Goal: Task Accomplishment & Management: Manage account settings

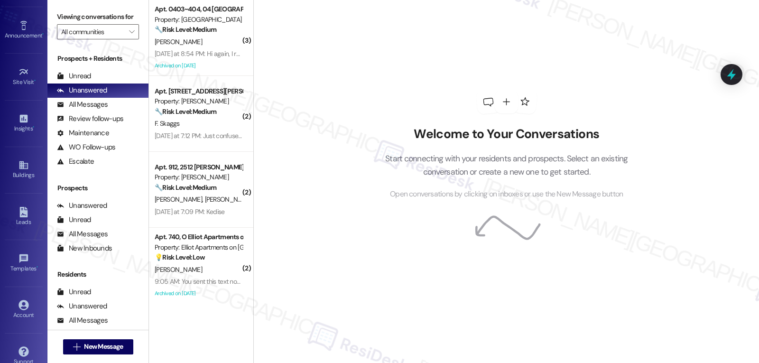
scroll to position [90, 0]
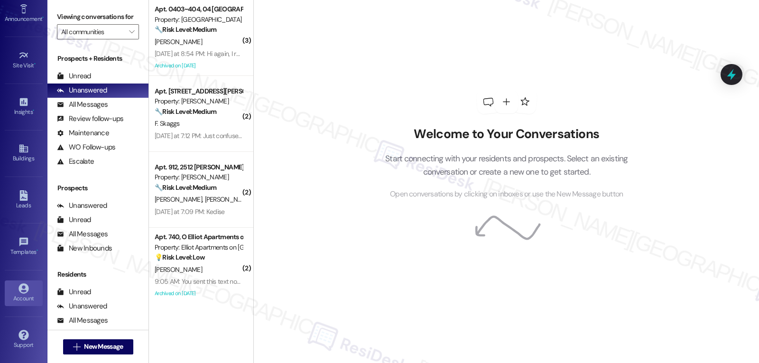
click at [18, 293] on icon at bounding box center [23, 288] width 10 height 10
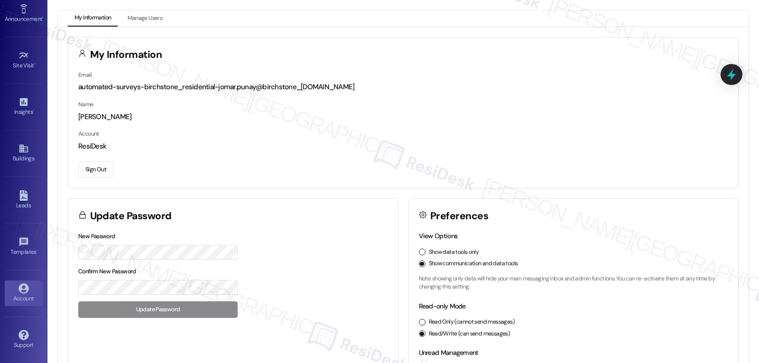
click at [105, 168] on button "Sign Out" at bounding box center [95, 169] width 35 height 17
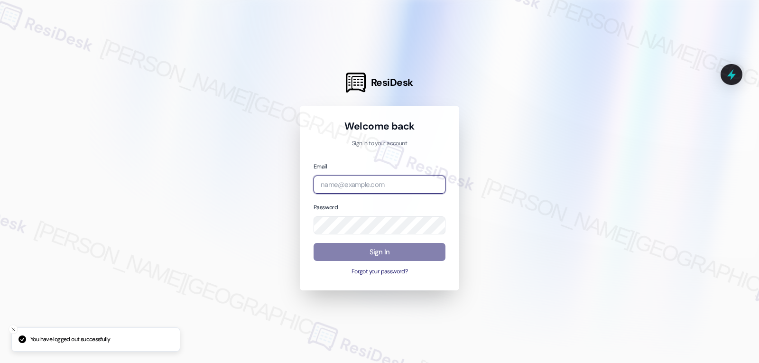
click at [344, 182] on input "email" at bounding box center [379, 184] width 132 height 18
click at [349, 182] on input "email" at bounding box center [379, 184] width 132 height 18
paste input "[EMAIL_ADDRESS][DOMAIN_NAME]"
type input "[EMAIL_ADDRESS][DOMAIN_NAME]"
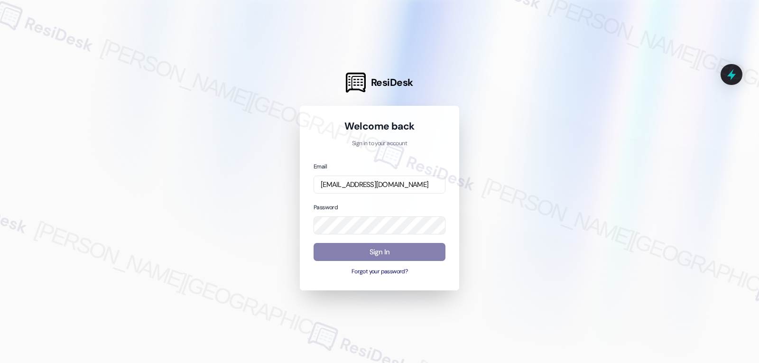
scroll to position [0, 0]
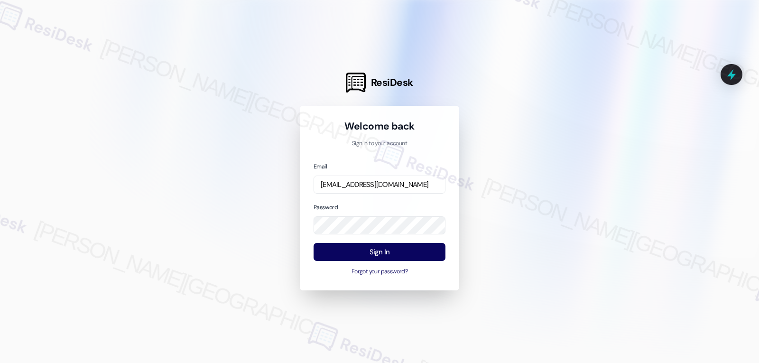
click at [394, 204] on div "Password" at bounding box center [379, 218] width 132 height 33
click at [385, 249] on button "Sign In" at bounding box center [379, 252] width 132 height 18
